Goal: Task Accomplishment & Management: Manage account settings

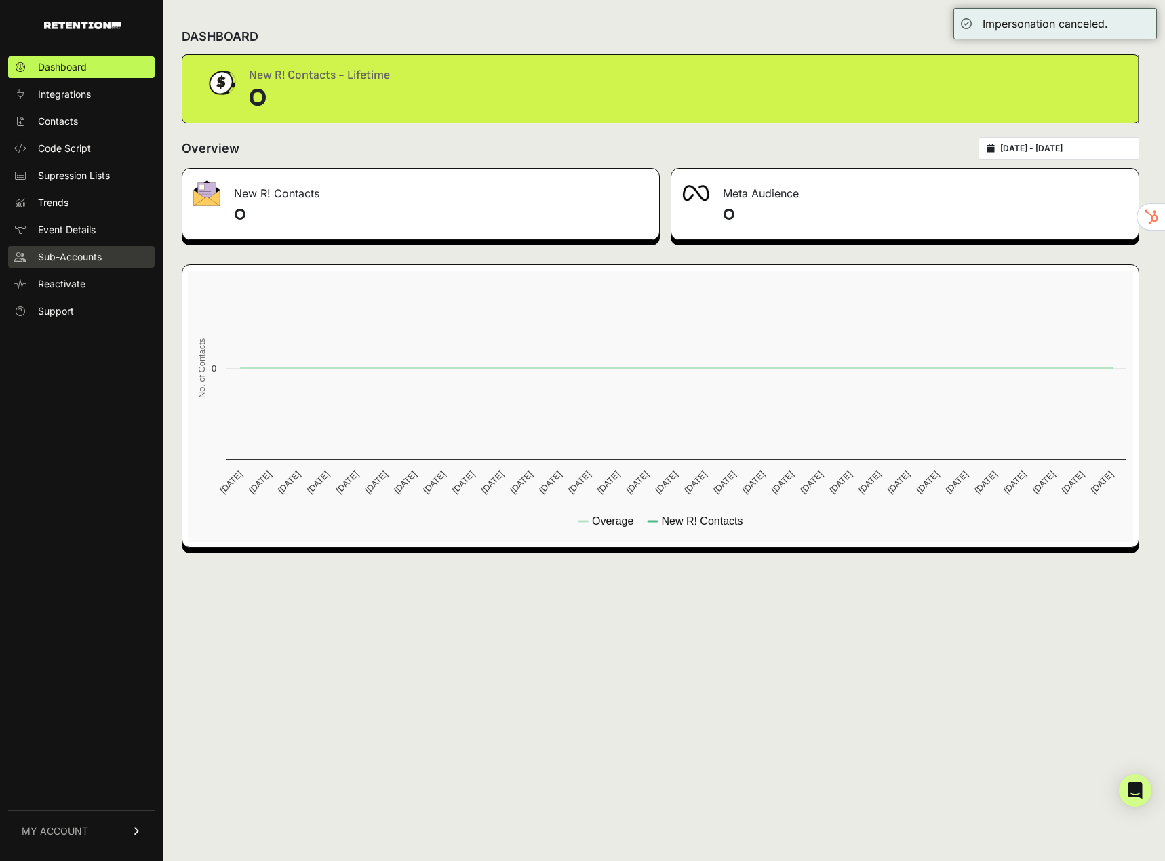
click at [89, 262] on span "Sub-Accounts" at bounding box center [70, 257] width 64 height 14
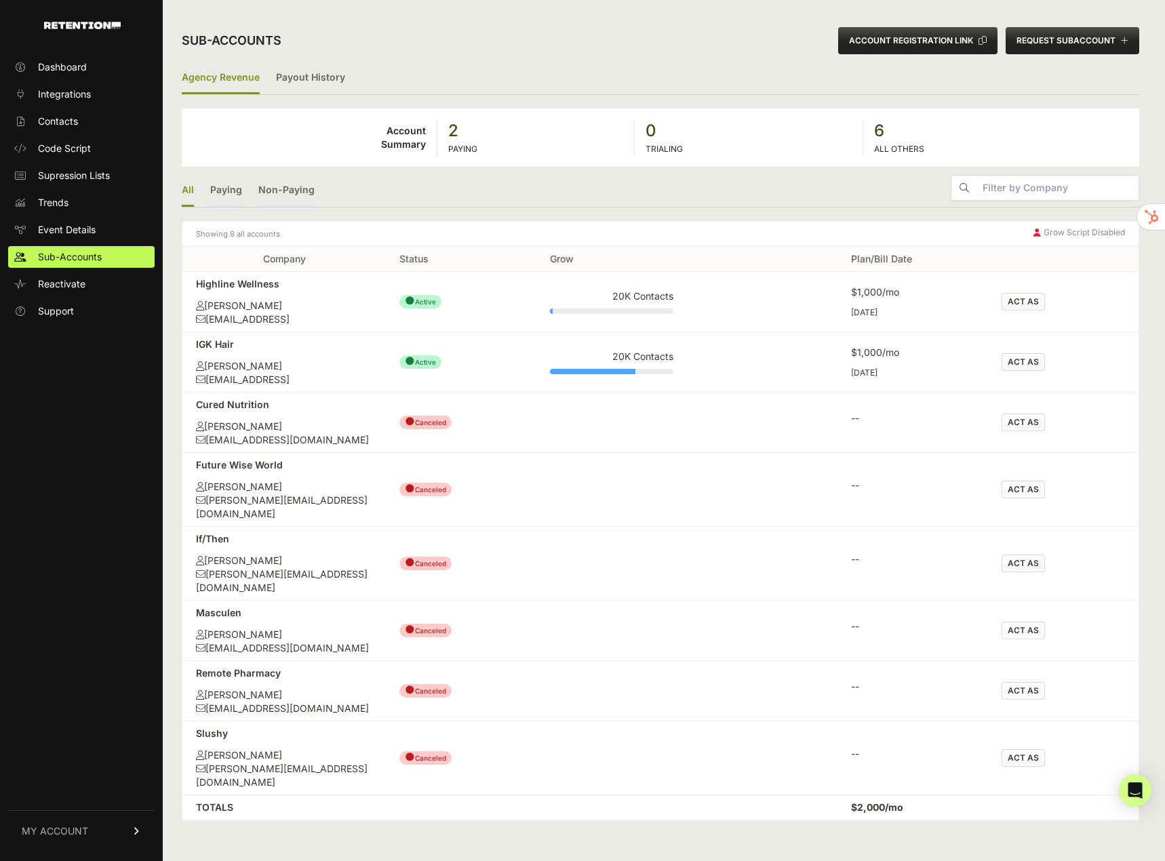
drag, startPoint x: 334, startPoint y: 793, endPoint x: 343, endPoint y: 807, distance: 17.1
click at [343, 807] on div "Sub-accounts ACCOUNT REGISTRATION LINK REQUEST SUBACCOUNT Agency Revenue Payout…" at bounding box center [660, 430] width 995 height 861
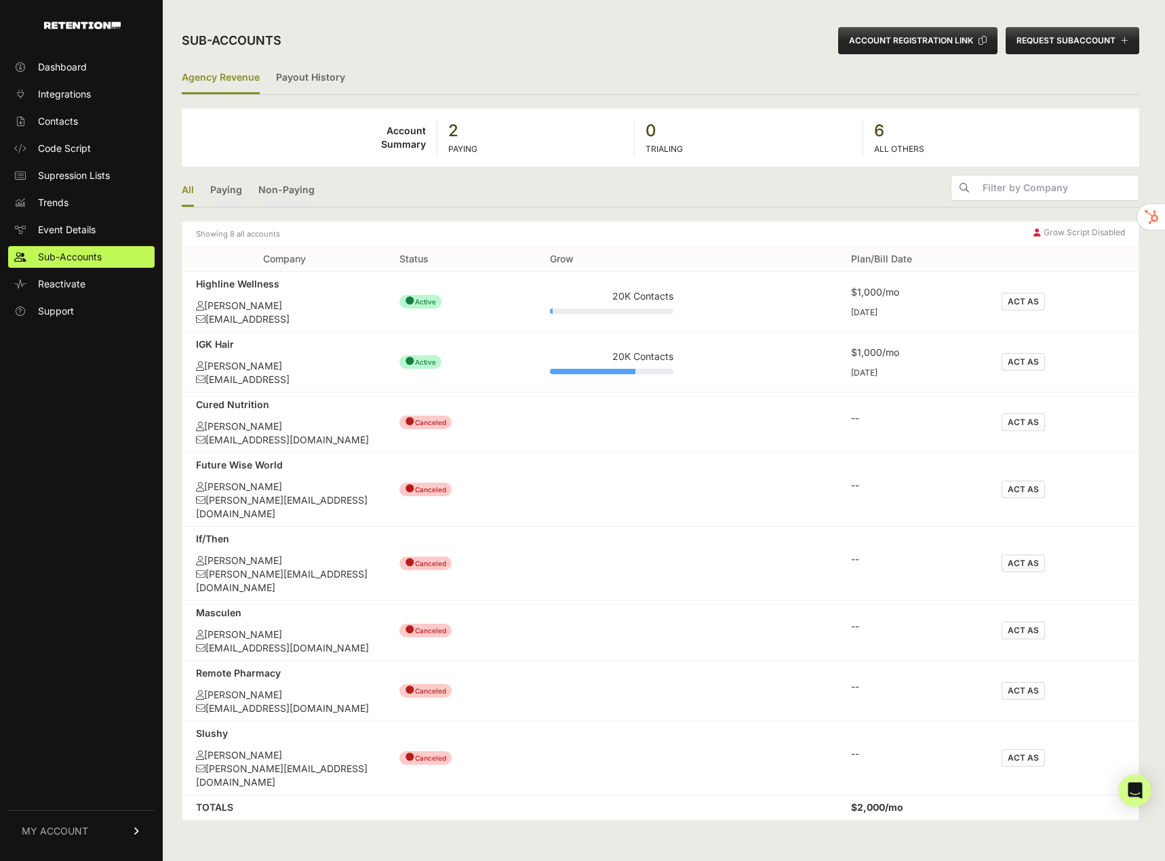
click at [136, 525] on div "Dashboard Integrations Contacts Code Script Supression Lists Trends Event Detai…" at bounding box center [81, 451] width 163 height 817
